Goal: Check status: Check status

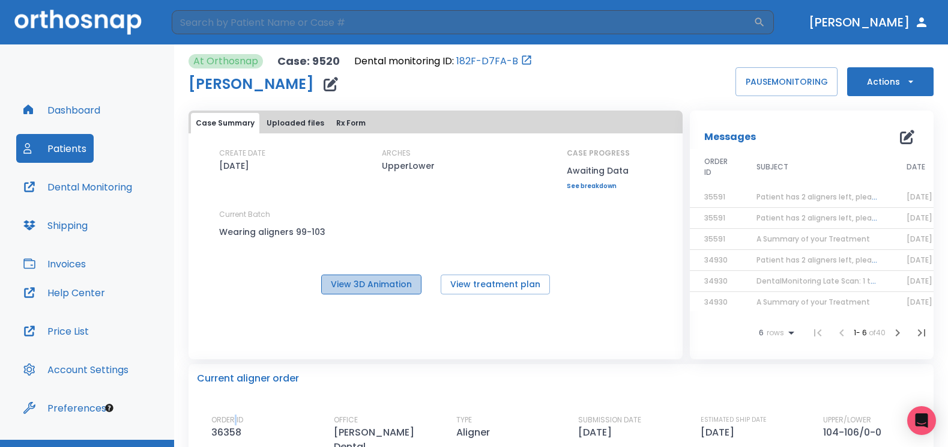
click at [372, 283] on button "View 3D Animation" at bounding box center [371, 284] width 100 height 20
click at [62, 105] on button "Dashboard" at bounding box center [61, 109] width 91 height 29
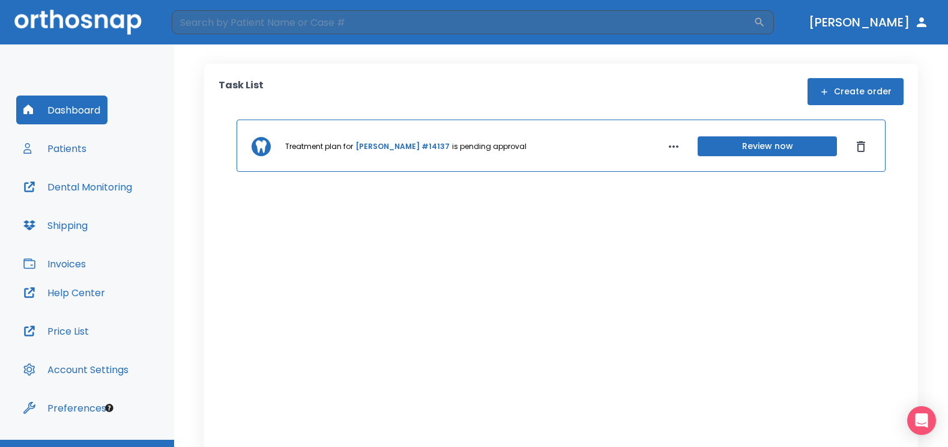
click at [413, 146] on link "Teresa Hinojosa #14137" at bounding box center [403, 146] width 94 height 11
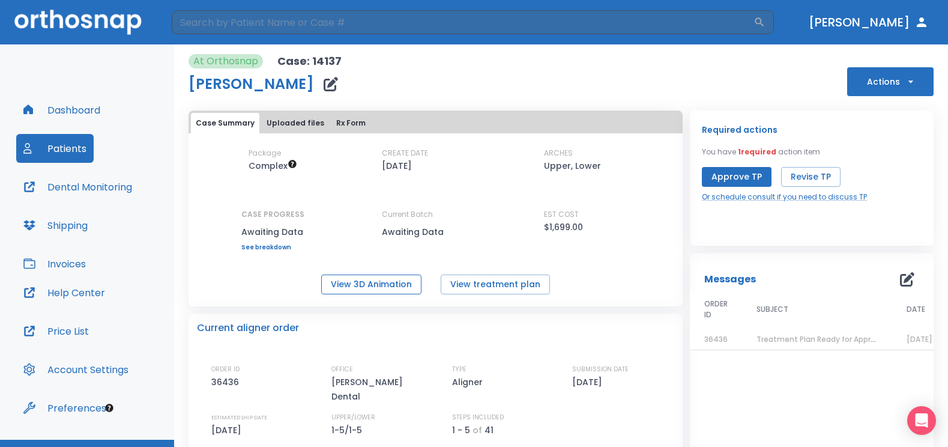
click at [390, 281] on button "View 3D Animation" at bounding box center [371, 284] width 100 height 20
click at [792, 338] on span "Treatment Plan Ready for Approval!" at bounding box center [823, 339] width 132 height 10
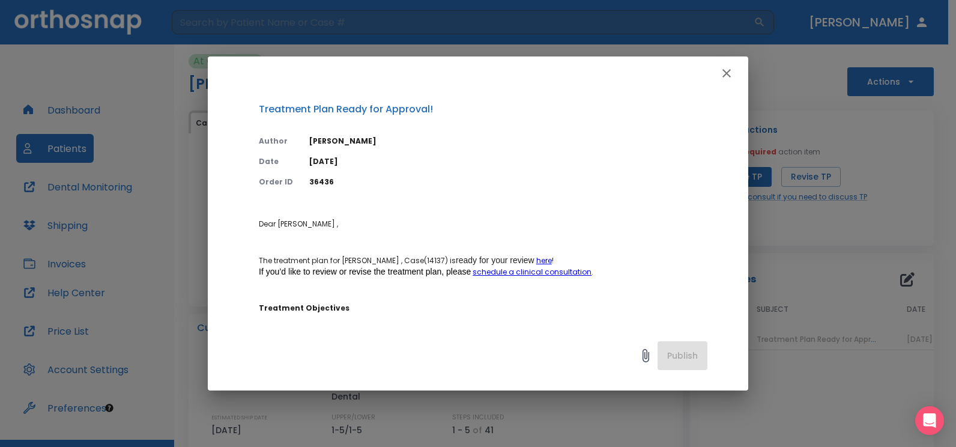
click at [792, 338] on div "Treatment Plan Ready for Approval! Author Yan Pogorelsky Date 09/08/25 Order ID…" at bounding box center [478, 223] width 956 height 447
click at [727, 62] on button "button" at bounding box center [727, 73] width 24 height 24
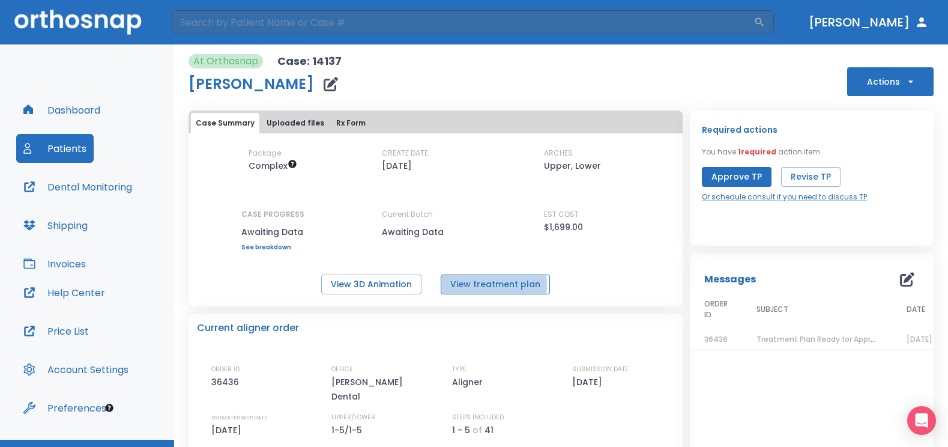
click at [460, 285] on button "View treatment plan" at bounding box center [495, 284] width 109 height 20
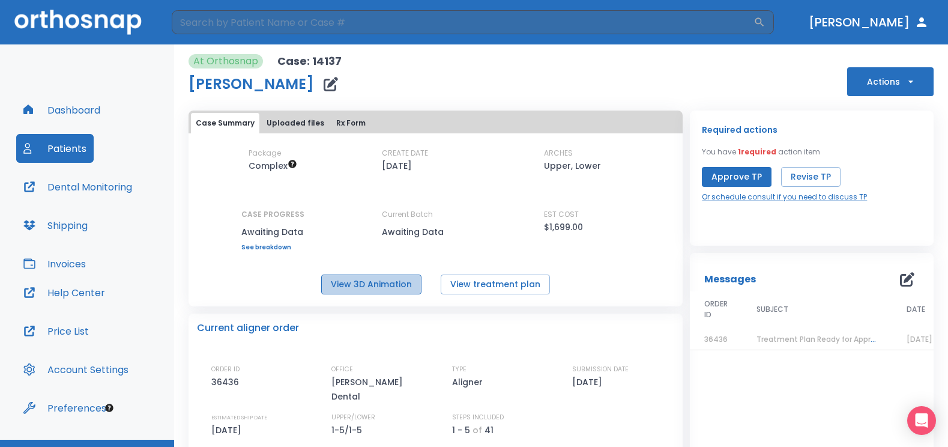
click at [368, 287] on button "View 3D Animation" at bounding box center [371, 284] width 100 height 20
click at [909, 82] on button "Actions" at bounding box center [890, 81] width 86 height 29
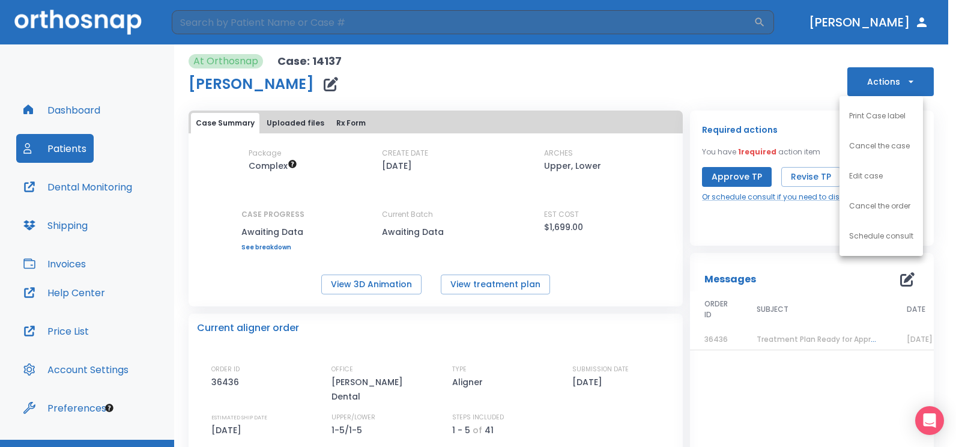
click at [601, 279] on div at bounding box center [478, 223] width 956 height 447
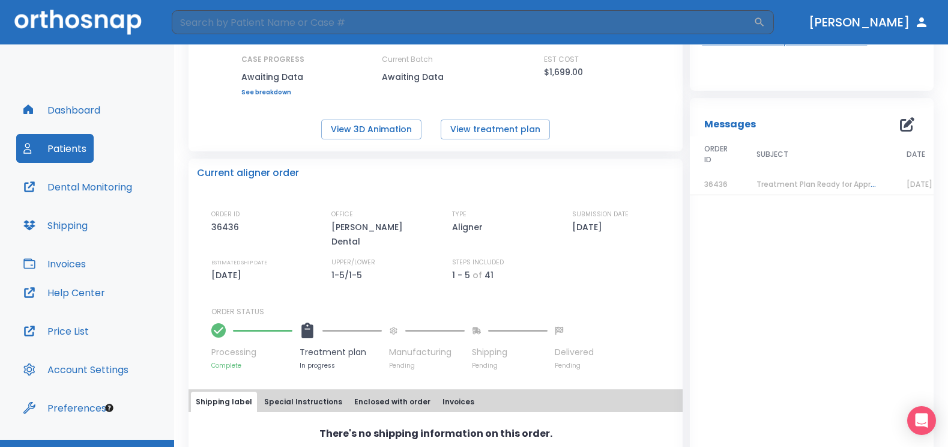
scroll to position [184, 0]
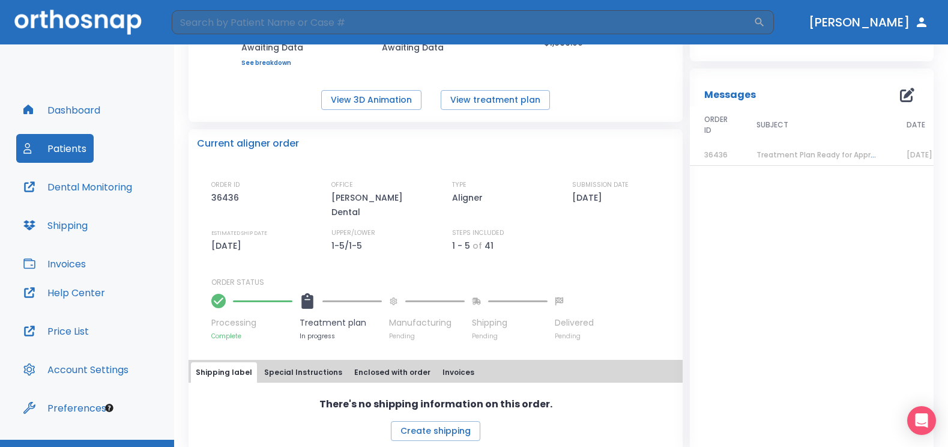
click at [768, 157] on span "Treatment Plan Ready for Approval!" at bounding box center [823, 155] width 132 height 10
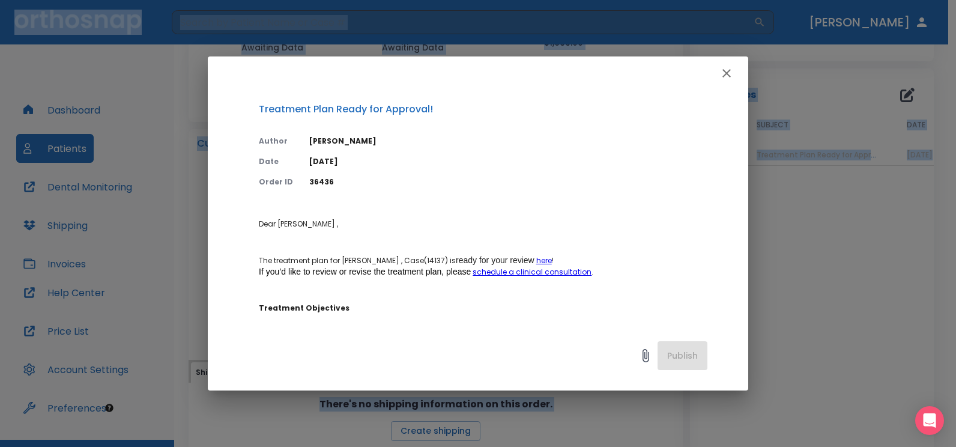
click at [515, 271] on link "schedule a clinical consultation" at bounding box center [532, 272] width 119 height 10
click at [516, 271] on link "schedule a clinical consultation" at bounding box center [532, 272] width 119 height 10
click at [719, 71] on icon "button" at bounding box center [726, 73] width 14 height 14
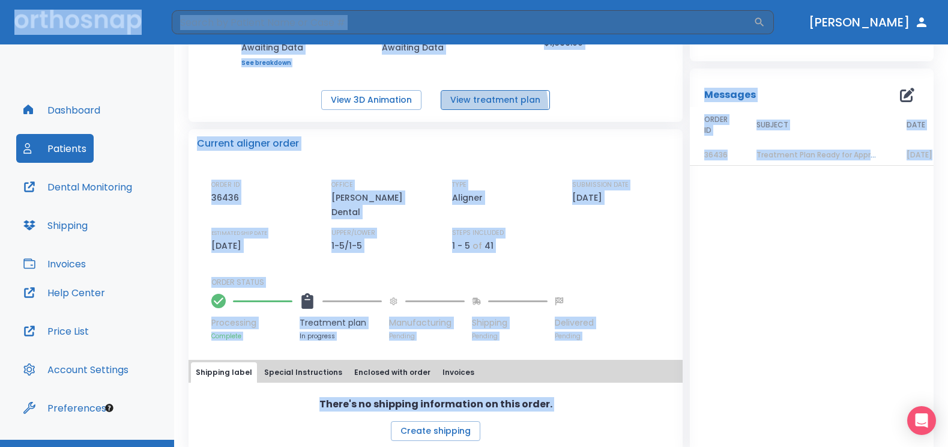
click at [477, 106] on button "View treatment plan" at bounding box center [495, 100] width 109 height 20
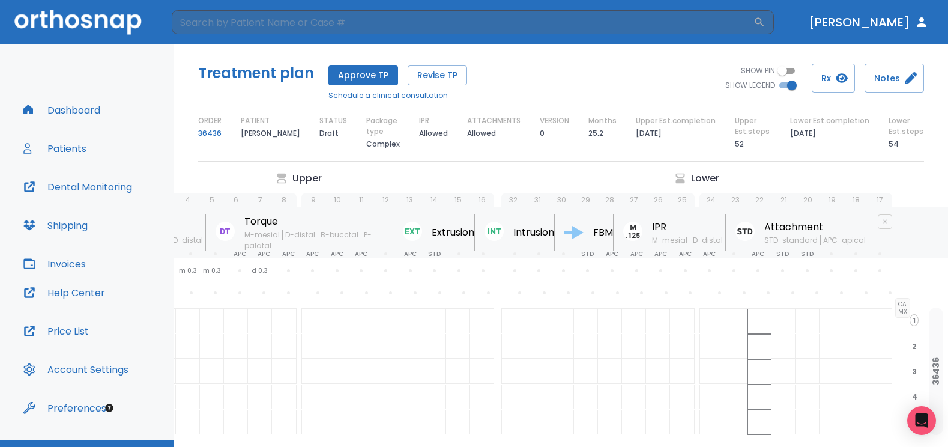
scroll to position [0, 127]
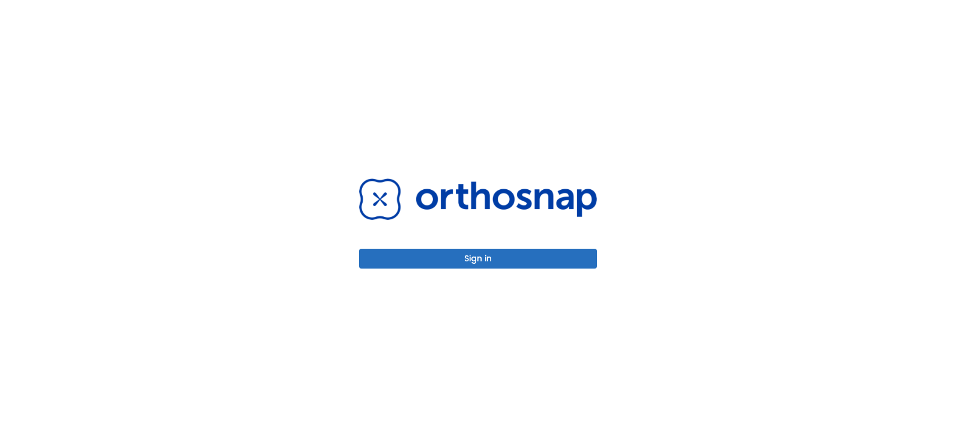
click at [498, 267] on button "Sign in" at bounding box center [478, 259] width 238 height 20
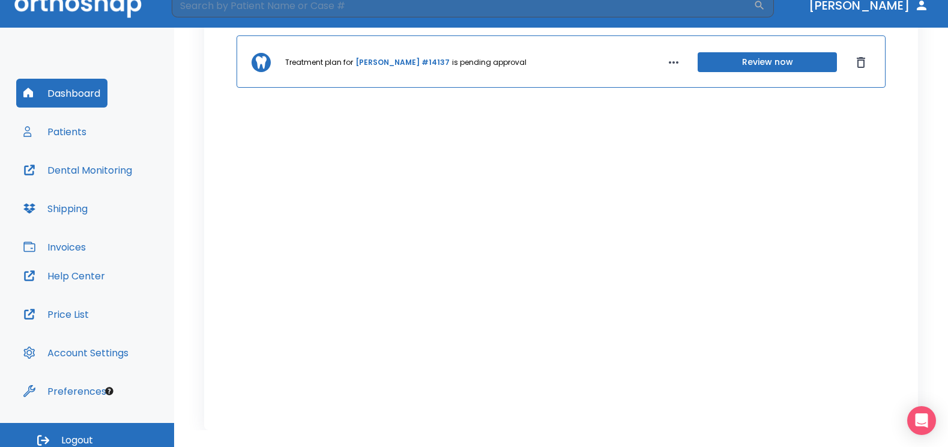
scroll to position [25, 0]
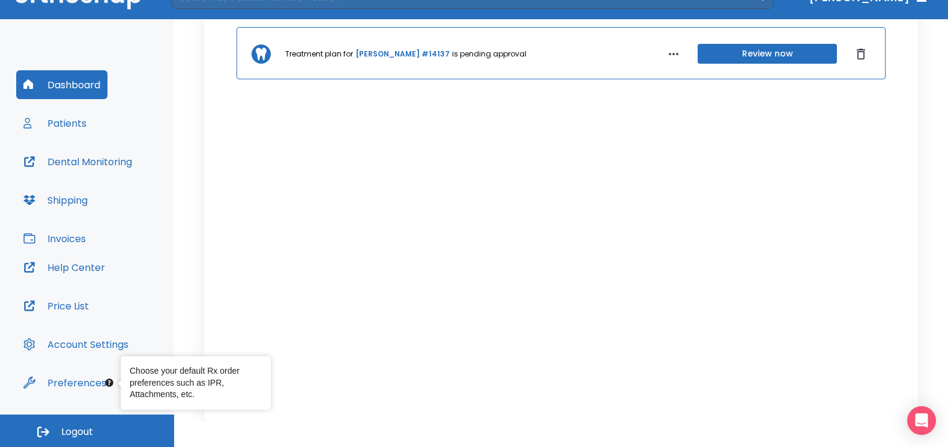
click at [76, 440] on button "Logout" at bounding box center [87, 430] width 174 height 32
